Goal: Task Accomplishment & Management: Use online tool/utility

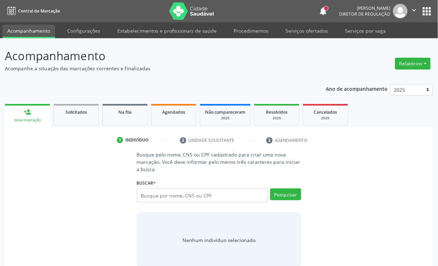
click at [287, 27] on link "Serviços ofertados" at bounding box center [307, 31] width 53 height 12
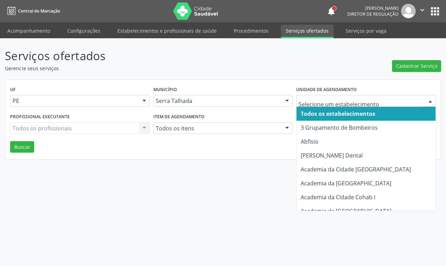
click at [258, 153] on div "UF PE PE Nenhum resultado encontrado para: " " Não há nenhuma opção para ser ex…" at bounding box center [222, 120] width 435 height 80
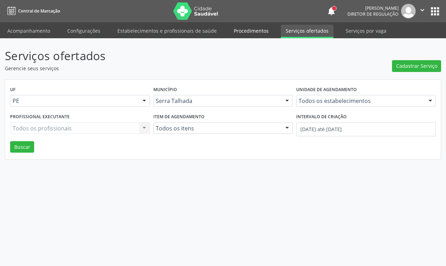
click at [251, 33] on link "Procedimentos" at bounding box center [251, 31] width 45 height 12
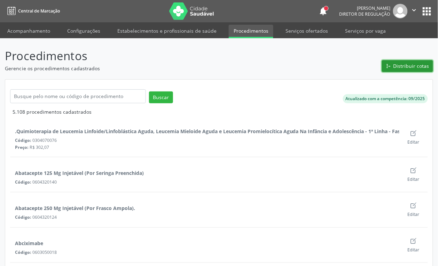
click at [400, 67] on span "Distribuir cotas" at bounding box center [411, 65] width 36 height 7
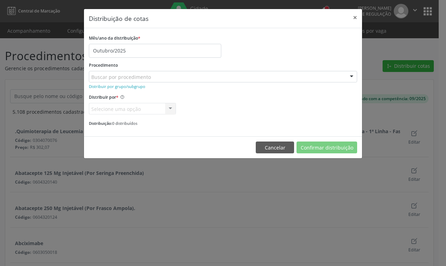
click at [197, 76] on div "Buscar por procedimento" at bounding box center [223, 77] width 268 height 12
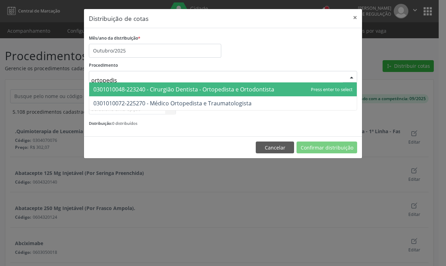
type input "ortopedist"
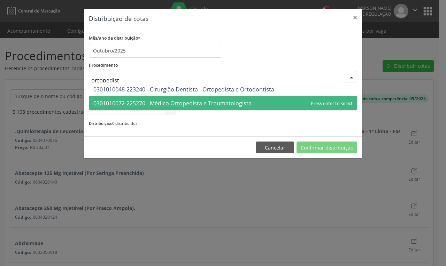
click at [183, 106] on span "0301010072-225270 - Médico Ortopedista e Traumatologista" at bounding box center [172, 104] width 158 height 8
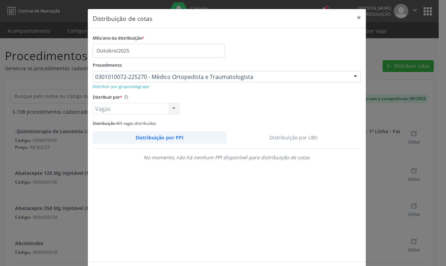
click at [282, 141] on link "Distribuição por UBS" at bounding box center [293, 138] width 134 height 12
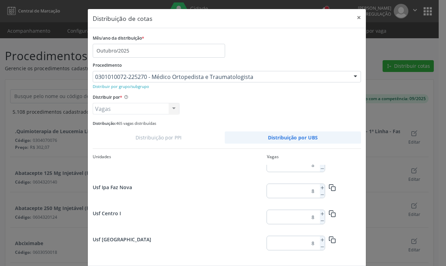
scroll to position [902, 0]
click at [320, 212] on icon at bounding box center [322, 214] width 5 height 5
type input "26"
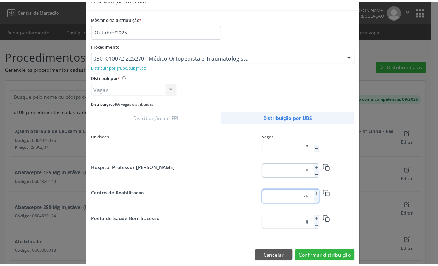
scroll to position [31, 0]
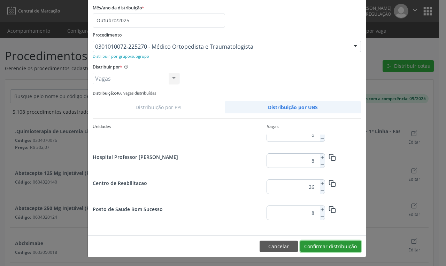
click at [348, 241] on button "Confirmar distribuição" at bounding box center [330, 247] width 61 height 12
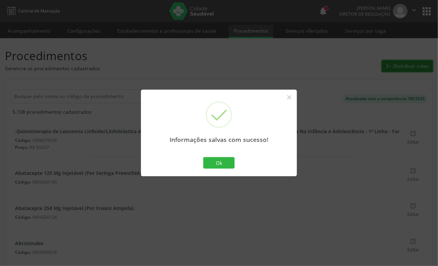
scroll to position [0, 0]
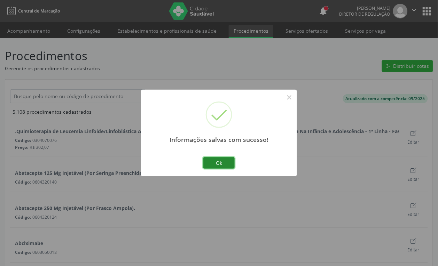
click at [223, 159] on button "Ok" at bounding box center [218, 163] width 31 height 12
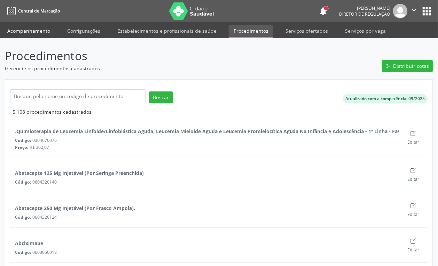
click at [25, 28] on link "Acompanhamento" at bounding box center [28, 31] width 53 height 12
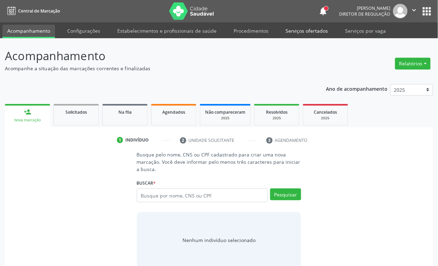
click at [295, 31] on link "Serviços ofertados" at bounding box center [307, 31] width 53 height 12
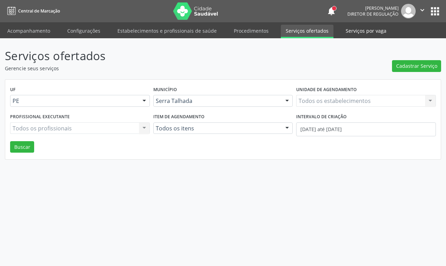
click at [354, 30] on link "Serviços por vaga" at bounding box center [366, 31] width 50 height 12
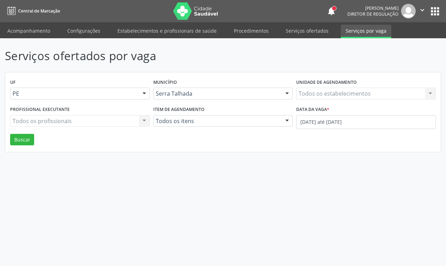
click at [299, 31] on link "Serviços ofertados" at bounding box center [307, 31] width 53 height 12
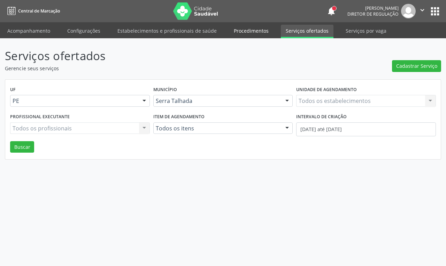
click at [243, 28] on link "Procedimentos" at bounding box center [251, 31] width 45 height 12
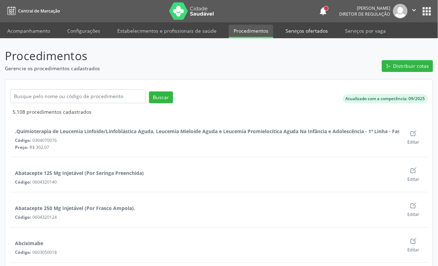
click at [291, 28] on link "Serviços ofertados" at bounding box center [307, 31] width 53 height 12
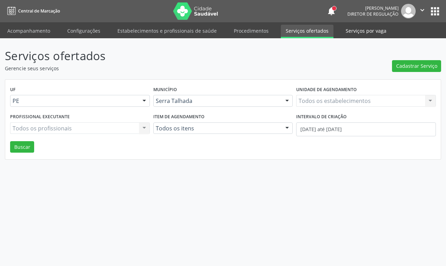
click at [361, 28] on link "Serviços por vaga" at bounding box center [366, 31] width 50 height 12
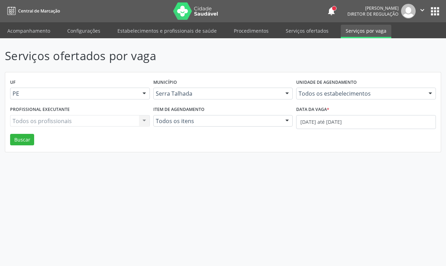
click at [420, 11] on icon "" at bounding box center [422, 10] width 8 height 8
click at [406, 39] on link "Sair" at bounding box center [404, 43] width 48 height 10
